Goal: Browse casually

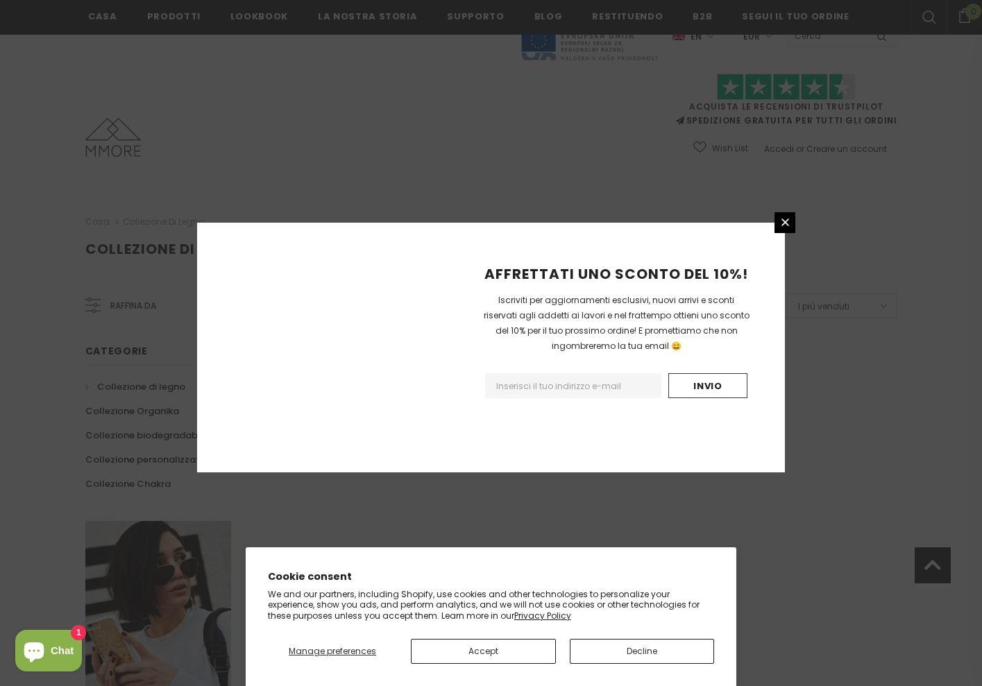
scroll to position [736, 0]
